Goal: Information Seeking & Learning: Stay updated

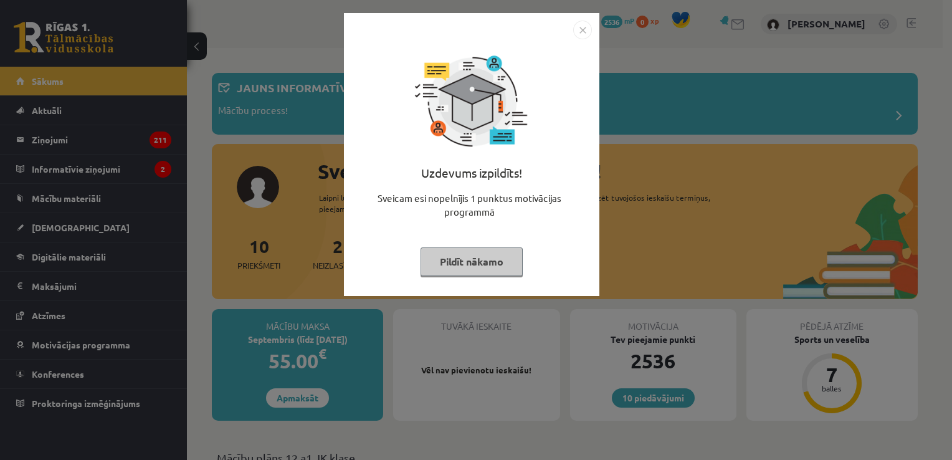
click at [483, 268] on button "Pildīt nākamo" at bounding box center [471, 261] width 102 height 29
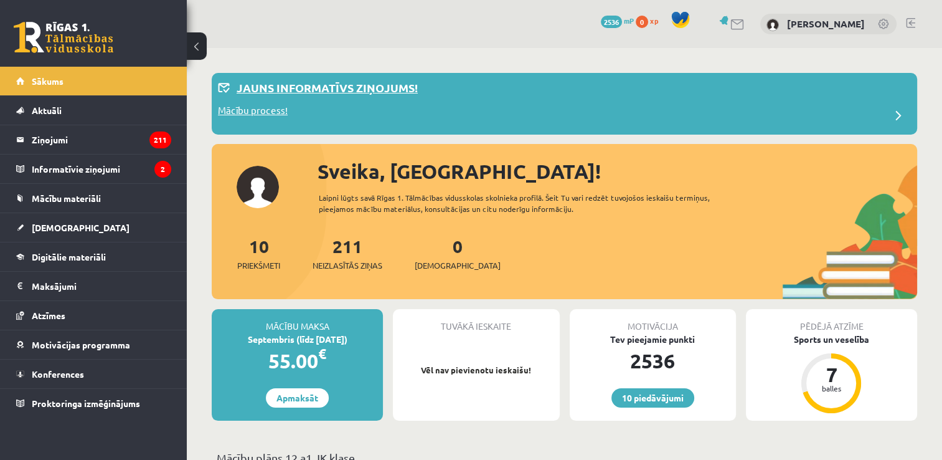
click at [401, 89] on p "Jauns informatīvs ziņojums!" at bounding box center [327, 87] width 181 height 17
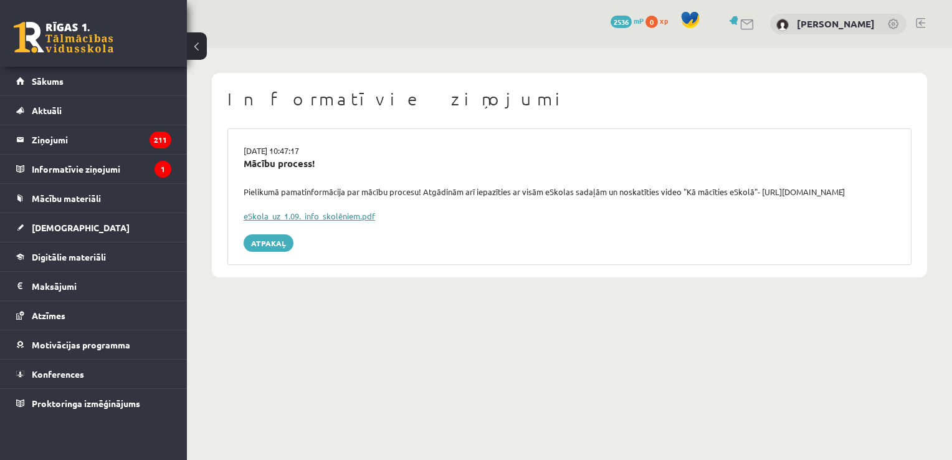
click at [331, 218] on link "eSkola_uz_1.09._info_skolēniem.pdf" at bounding box center [309, 216] width 131 height 11
click at [82, 164] on legend "Informatīvie ziņojumi 1" at bounding box center [102, 168] width 140 height 29
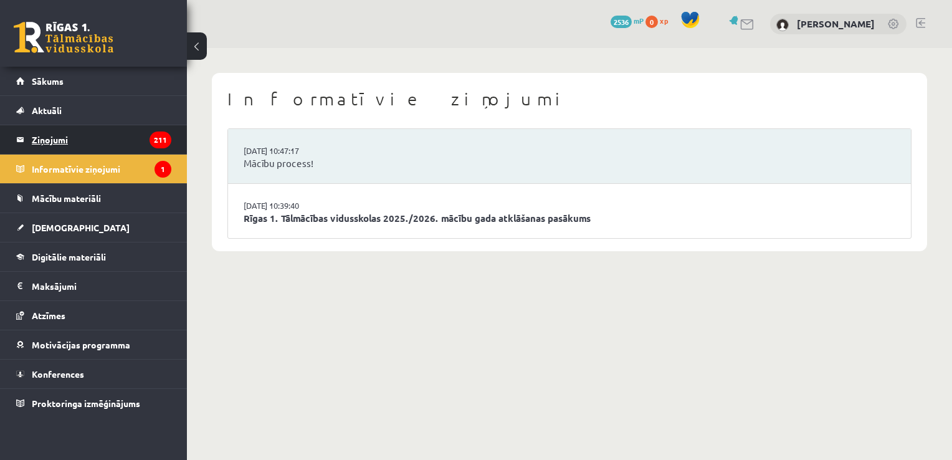
click at [162, 146] on icon "211" at bounding box center [160, 139] width 22 height 17
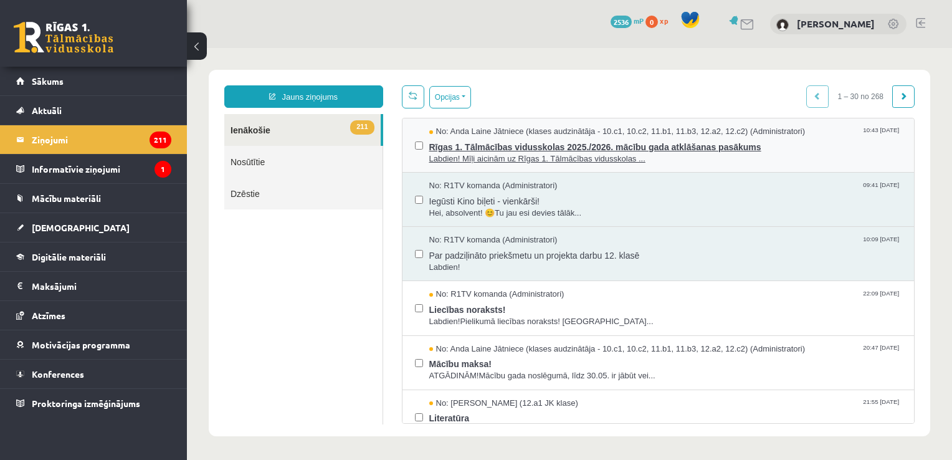
click at [611, 160] on span "Labdien! Mīļi aicinām uz Rīgas 1. Tālmācības vidusskolas ..." at bounding box center [665, 159] width 473 height 12
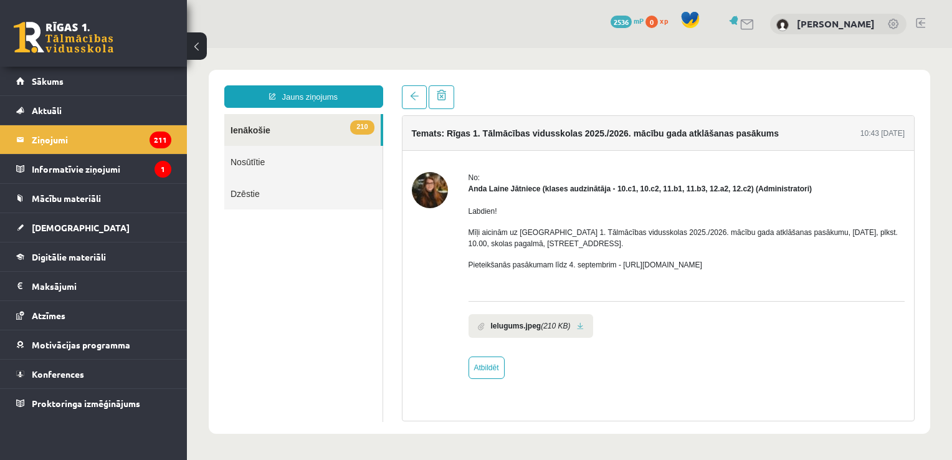
click at [536, 328] on b "Ielugums.jpeg" at bounding box center [516, 325] width 50 height 11
click at [577, 325] on link at bounding box center [580, 326] width 7 height 8
click at [141, 168] on legend "Informatīvie ziņojumi 1" at bounding box center [102, 168] width 140 height 29
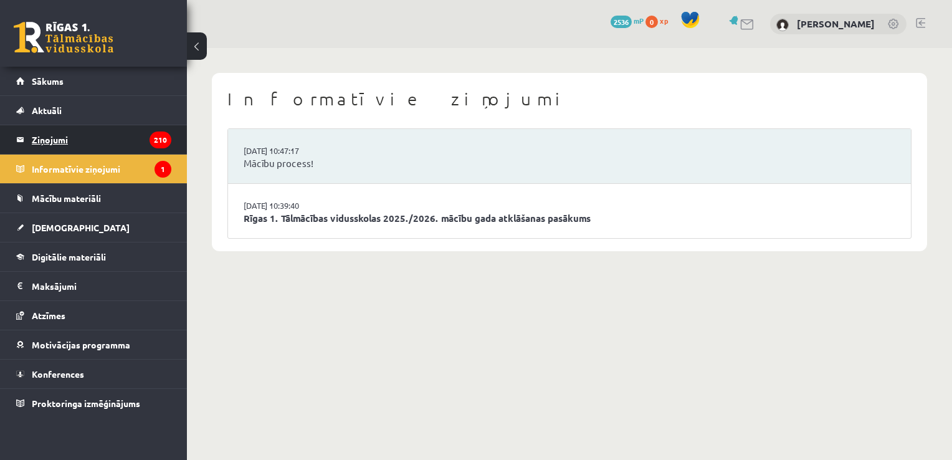
click at [142, 148] on legend "Ziņojumi 210" at bounding box center [102, 139] width 140 height 29
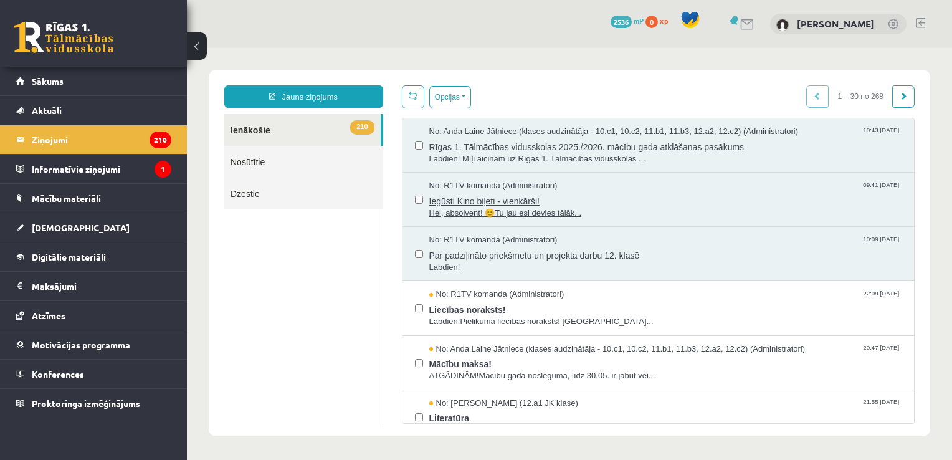
click at [532, 201] on span "Iegūsti Kino biļeti - vienkārši!" at bounding box center [665, 200] width 473 height 16
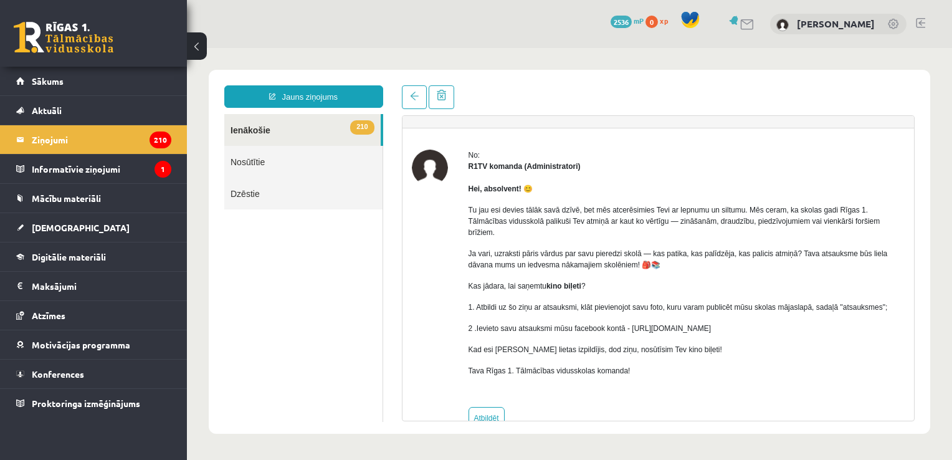
scroll to position [40, 0]
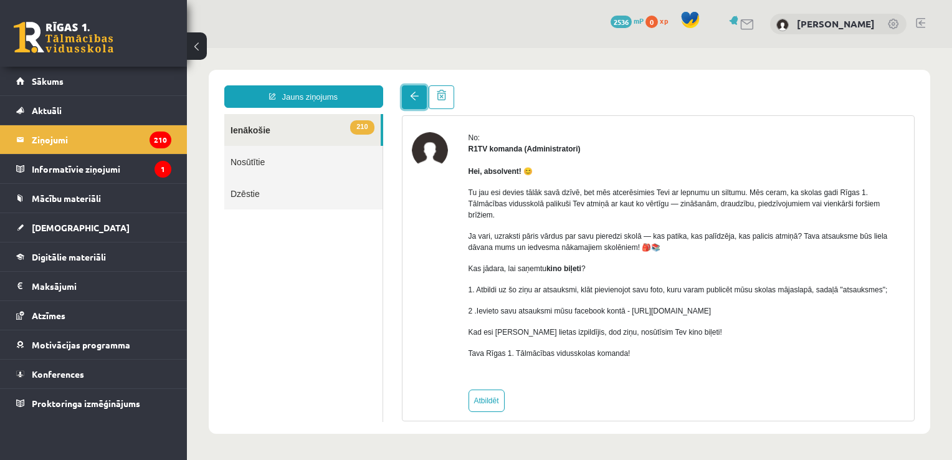
click at [419, 100] on link at bounding box center [414, 97] width 25 height 24
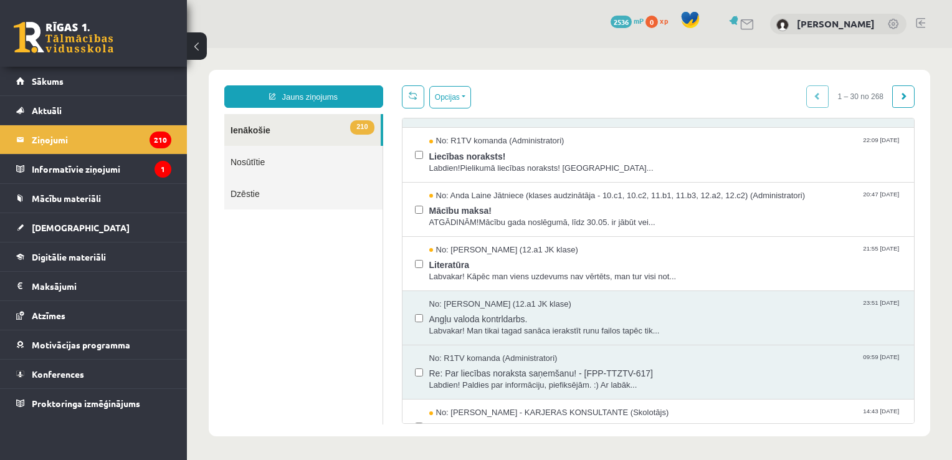
scroll to position [187, 0]
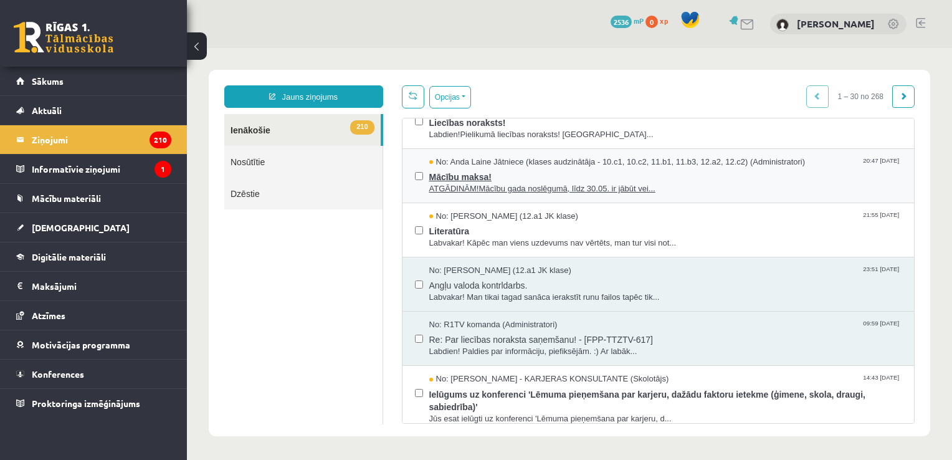
click at [529, 183] on span "ATGĀDINĀM!Mācību gada noslēgumā, līdz 30.05. ir jābūt vei..." at bounding box center [665, 189] width 473 height 12
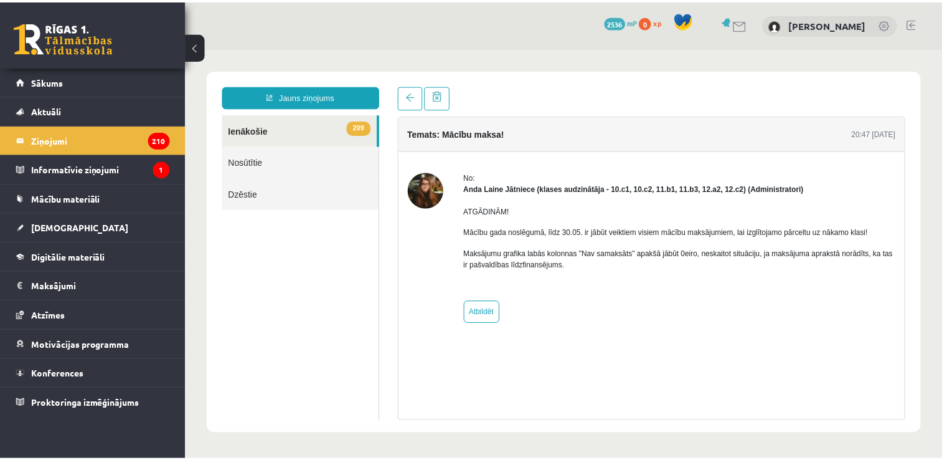
scroll to position [0, 0]
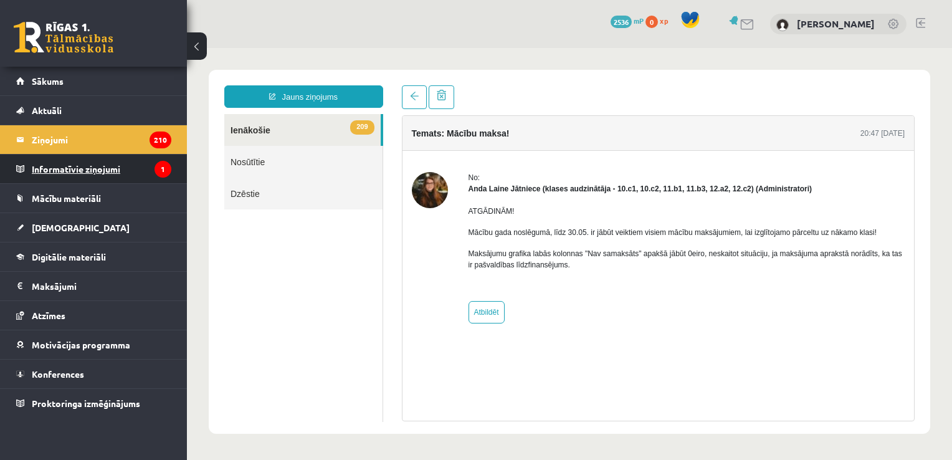
click at [135, 163] on legend "Informatīvie ziņojumi 1" at bounding box center [102, 168] width 140 height 29
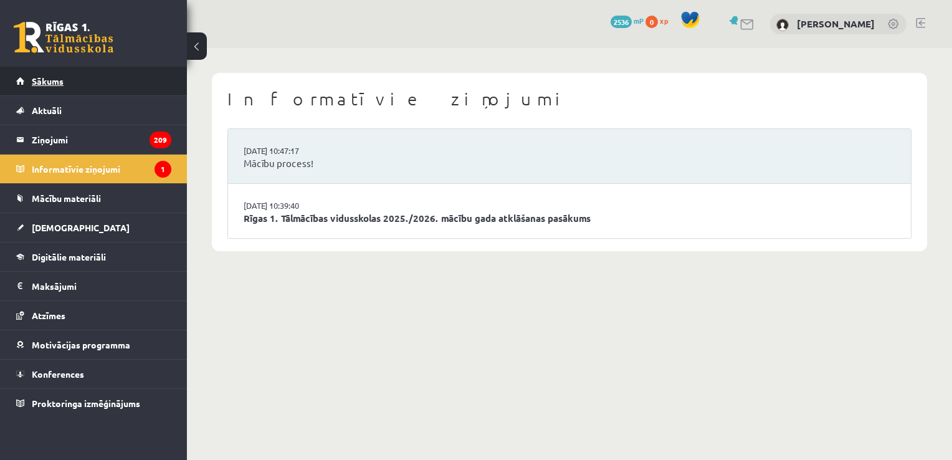
click at [119, 82] on link "Sākums" at bounding box center [93, 81] width 155 height 29
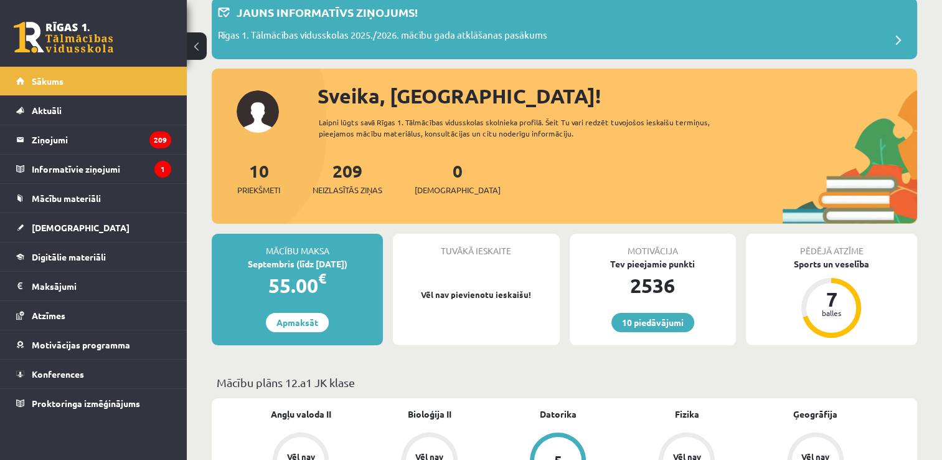
scroll to position [136, 0]
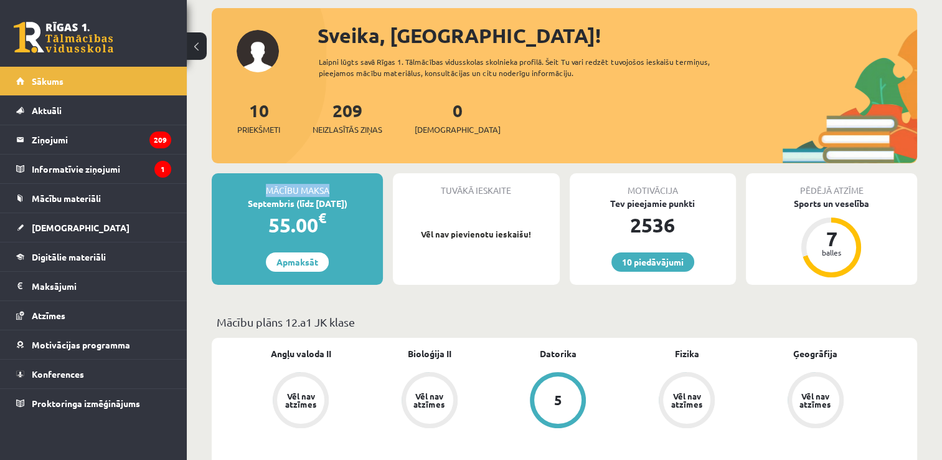
drag, startPoint x: 267, startPoint y: 191, endPoint x: 341, endPoint y: 180, distance: 75.0
click at [341, 181] on div "Mācību maksa" at bounding box center [297, 185] width 171 height 24
drag, startPoint x: 341, startPoint y: 180, endPoint x: 290, endPoint y: 138, distance: 65.9
click at [290, 138] on div "10 Priekšmeti 209 Neizlasītās ziņas 0 Ieskaites" at bounding box center [565, 130] width 706 height 67
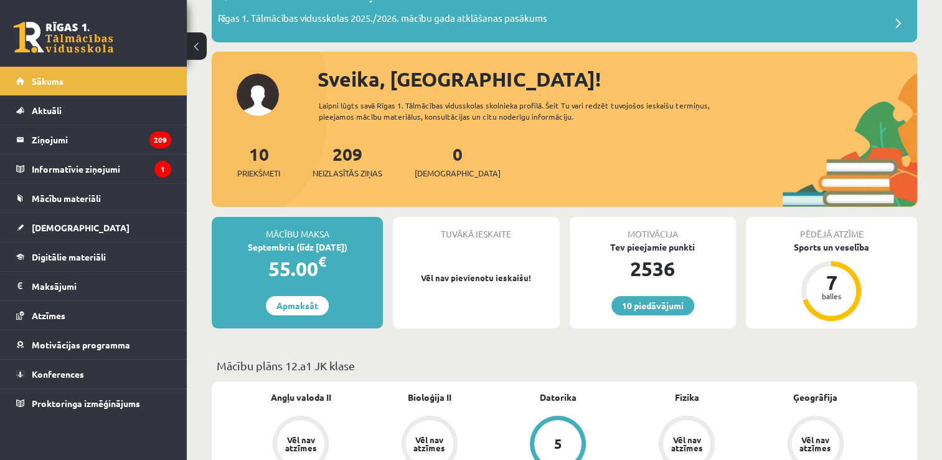
scroll to position [0, 0]
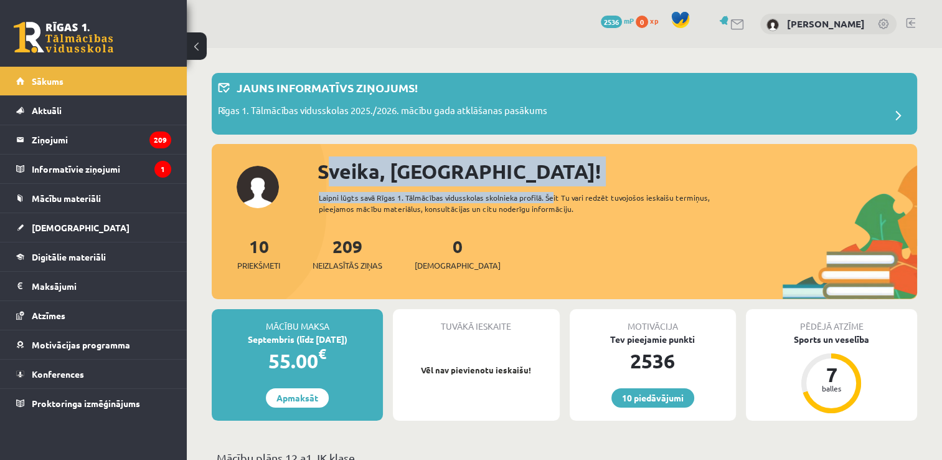
drag, startPoint x: 316, startPoint y: 173, endPoint x: 546, endPoint y: 188, distance: 230.3
click at [546, 188] on div "Sveika, [GEOGRAPHIC_DATA]! Laipni lūgts savā Rīgas 1. Tālmācības vidusskolas sk…" at bounding box center [565, 227] width 706 height 143
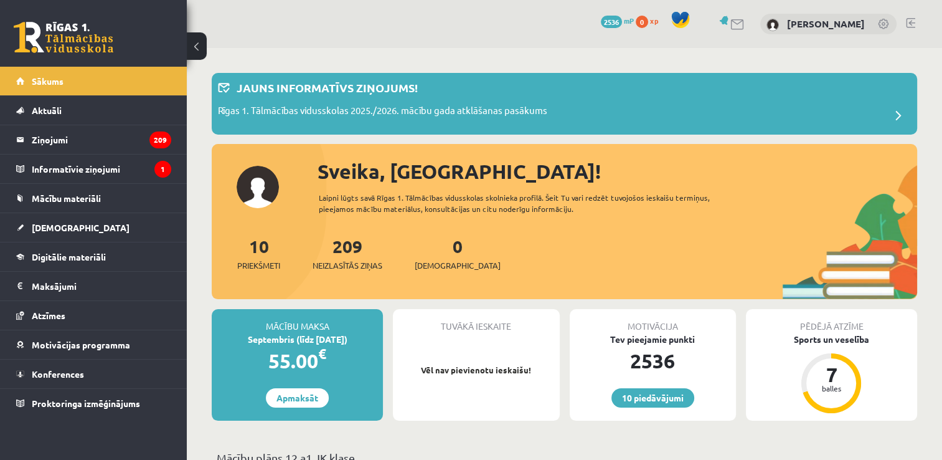
drag, startPoint x: 546, startPoint y: 188, endPoint x: 503, endPoint y: 151, distance: 56.5
click at [503, 151] on div at bounding box center [565, 150] width 706 height 12
